Goal: Task Accomplishment & Management: Use online tool/utility

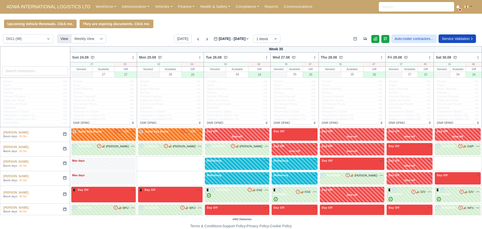
click at [28, 39] on select "DIG1 (98) DHW1 (59)" at bounding box center [28, 38] width 50 height 9
select select "2"
click at [3, 35] on select "DIG1 (98) DHW1 (59)" at bounding box center [28, 38] width 50 height 9
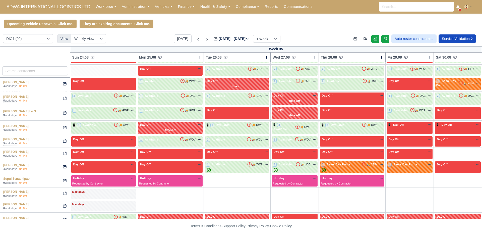
scroll to position [951, 0]
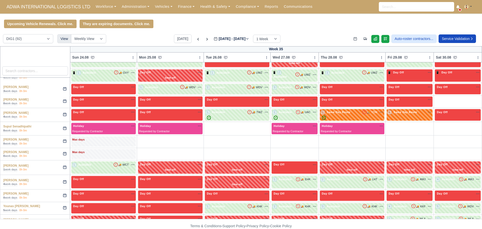
click at [39, 228] on html "ADWA INTERNATIONAL LOGISTICS LTD Workforce Manpower Expiring Documents Leave Re…" at bounding box center [241, 114] width 482 height 229
click at [23, 37] on select "DIG1 (92) DHW1 (55)" at bounding box center [28, 38] width 50 height 9
select select "2"
click at [3, 35] on select "DIG1 (92) DHW1 (55)" at bounding box center [28, 38] width 50 height 9
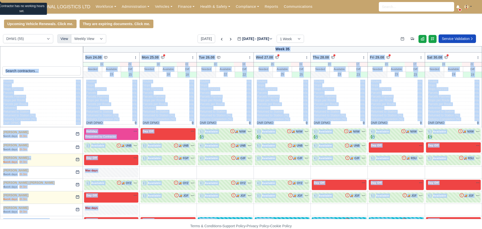
click at [11, 117] on span "Returned to Station (%)" at bounding box center [18, 115] width 31 height 4
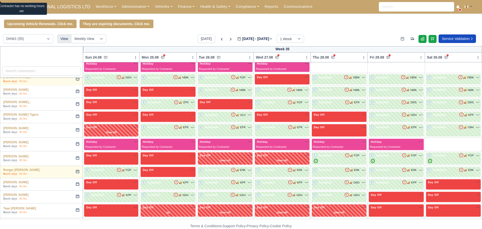
scroll to position [439, 0]
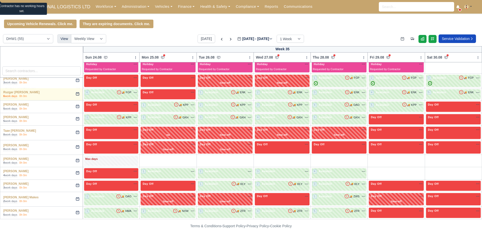
drag, startPoint x: 3, startPoint y: 132, endPoint x: 34, endPoint y: 240, distance: 111.8
click at [34, 228] on html "ADWA INTERNATIONAL LOGISTICS LTD Workforce Manpower Expiring Documents Leave Re…" at bounding box center [241, 114] width 482 height 229
copy body "Ahmet Hussein 5 work days 0h 0m Holiday Available Requested by Contractor Day O…"
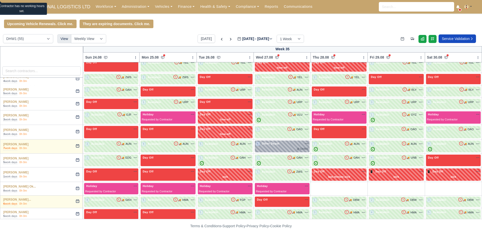
scroll to position [63, 0]
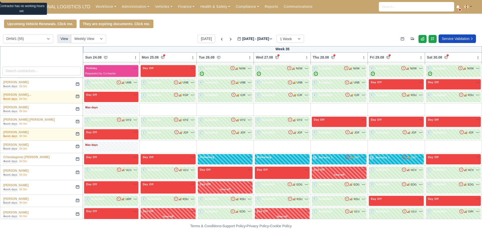
click at [37, 57] on div at bounding box center [41, 61] width 83 height 31
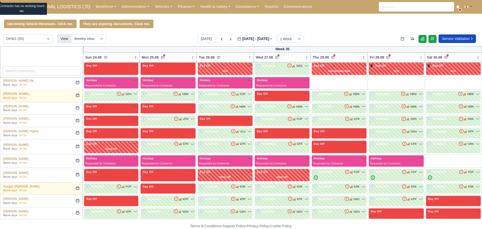
scroll to position [339, 0]
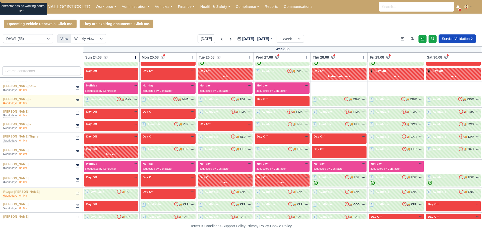
click at [59, 15] on body "ADWA INTERNATIONAL LOGISTICS LTD Workforce Manpower Expiring Documents Leave Re…" at bounding box center [241, 114] width 482 height 229
click at [183, 24] on div "Upcoming Vehicle Renewals. Click me. They are expiring documents. Click me." at bounding box center [241, 24] width 482 height 9
click at [27, 39] on select "DIG1 (92) DHW1 (55)" at bounding box center [28, 38] width 50 height 9
select select "1"
click at [3, 35] on select "DIG1 (92) DHW1 (55)" at bounding box center [28, 38] width 50 height 9
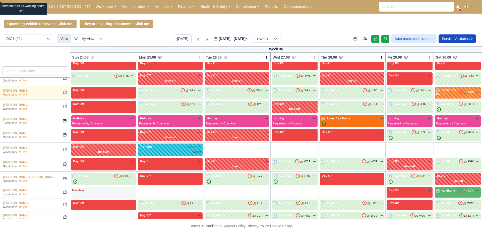
scroll to position [951, 0]
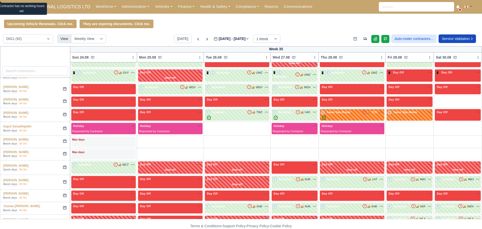
drag, startPoint x: 0, startPoint y: 132, endPoint x: 31, endPoint y: 218, distance: 91.0
copy tbody "A-Jay Griffith 2 work days 0h 0m 1 Same Day Route 🚚 YDK na time-off sick last-m…"
